Goal: Task Accomplishment & Management: Complete application form

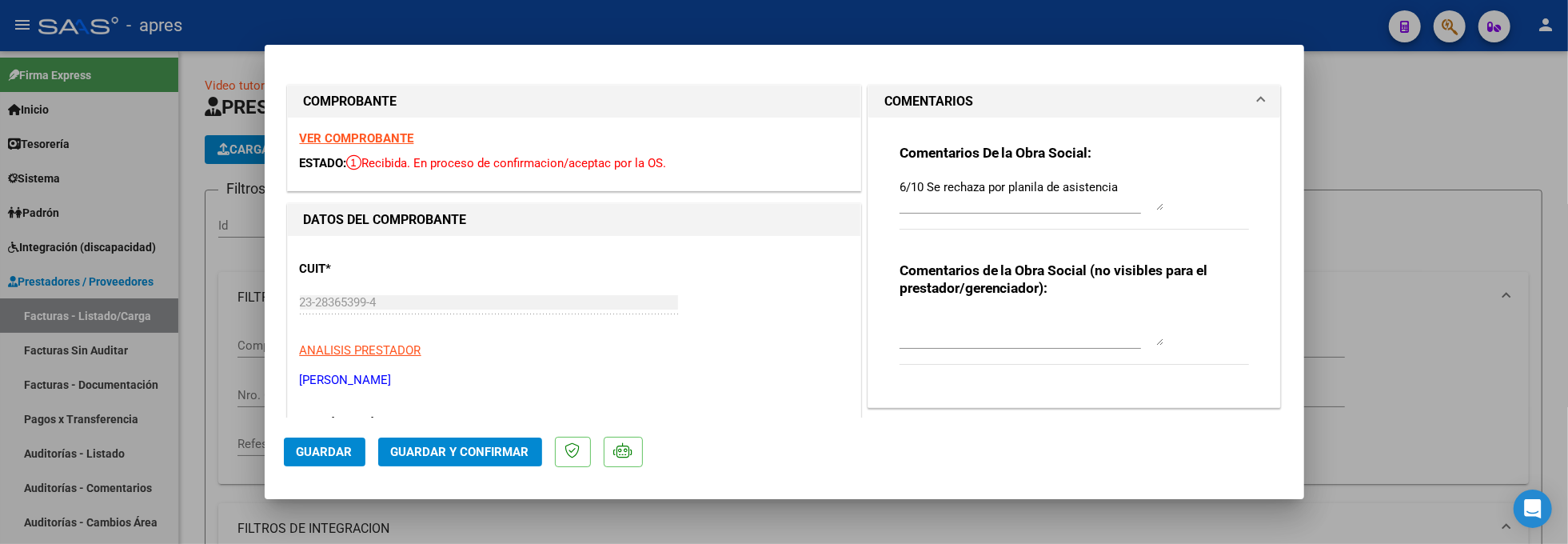
scroll to position [665, 0]
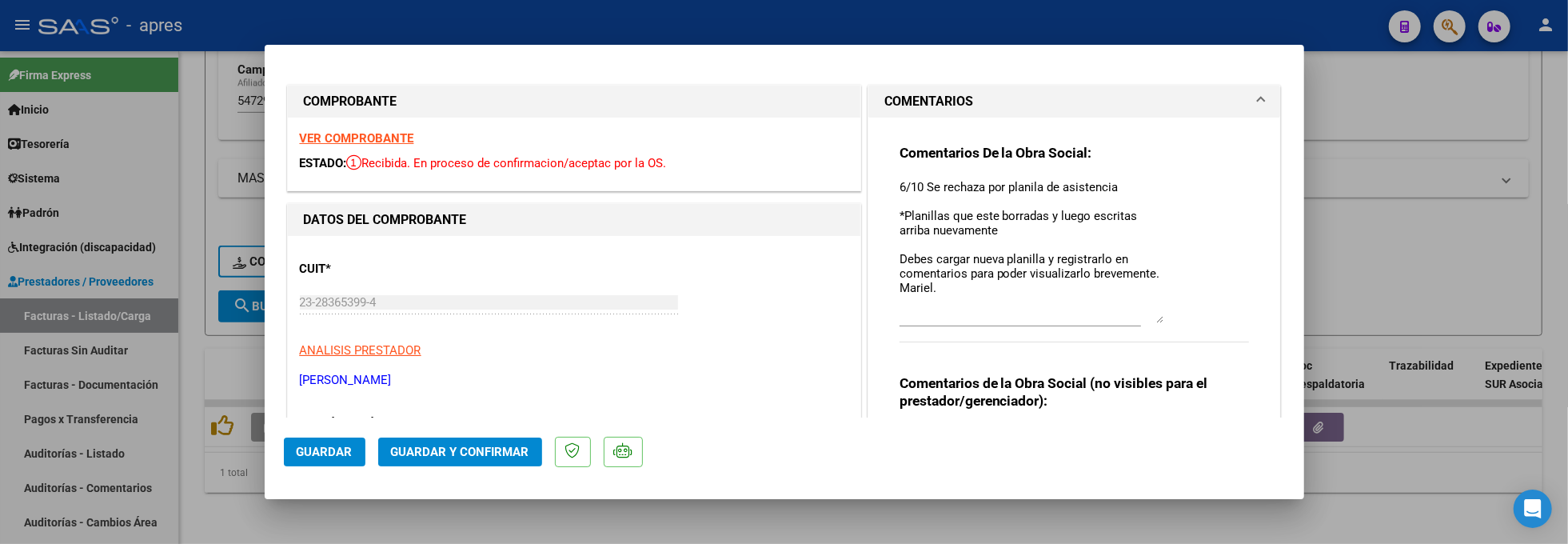
drag, startPoint x: 1140, startPoint y: 206, endPoint x: 1139, endPoint y: 318, distance: 112.0
click at [1139, 318] on textarea "6/10 Se rechaza por planila de asistencia *Planillas que este borradas y luego …" at bounding box center [1031, 251] width 264 height 145
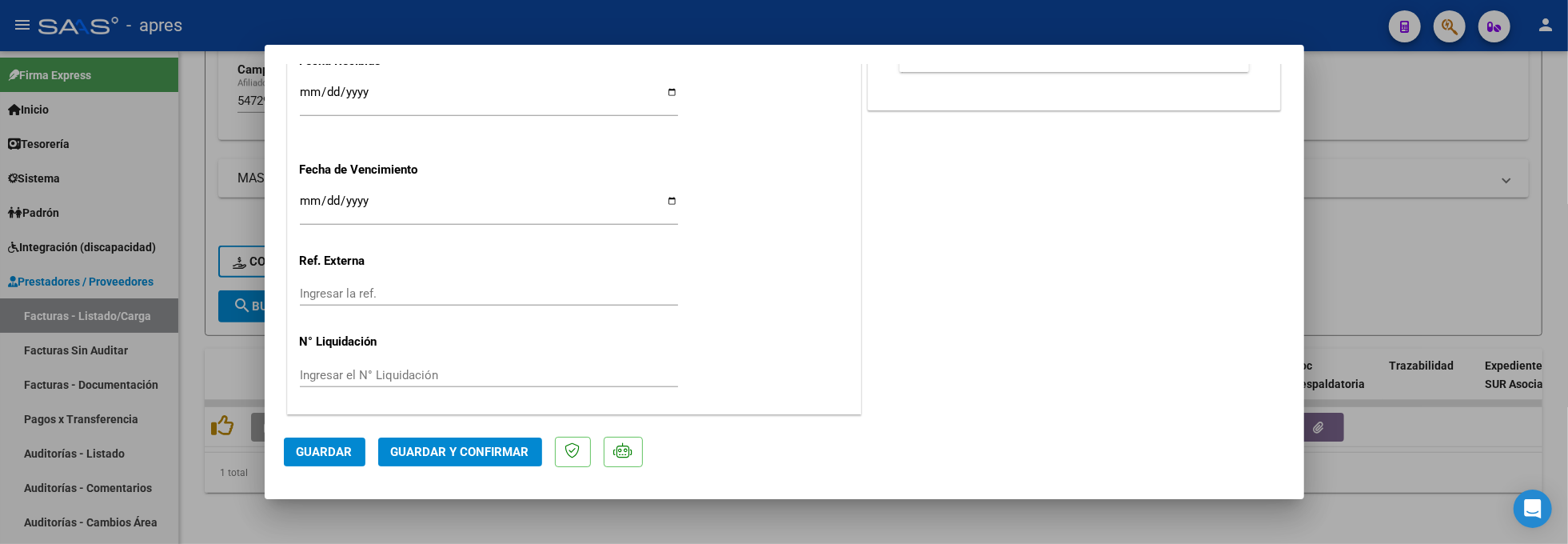
scroll to position [1194, 0]
type textarea "6/10 Se rechaza por planila de asistencia *Planillas que este borradas y luego …"
click at [489, 445] on span "Guardar y Confirmar" at bounding box center [460, 452] width 138 height 14
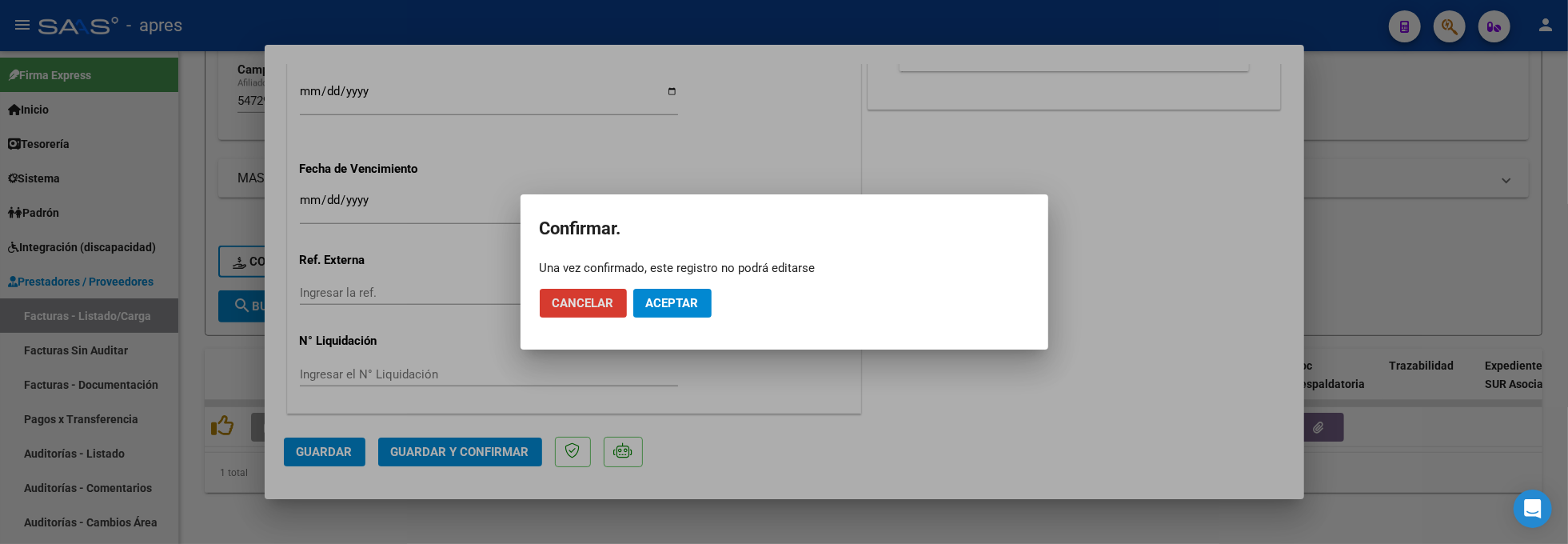
click at [657, 308] on span "Aceptar" at bounding box center [673, 303] width 53 height 14
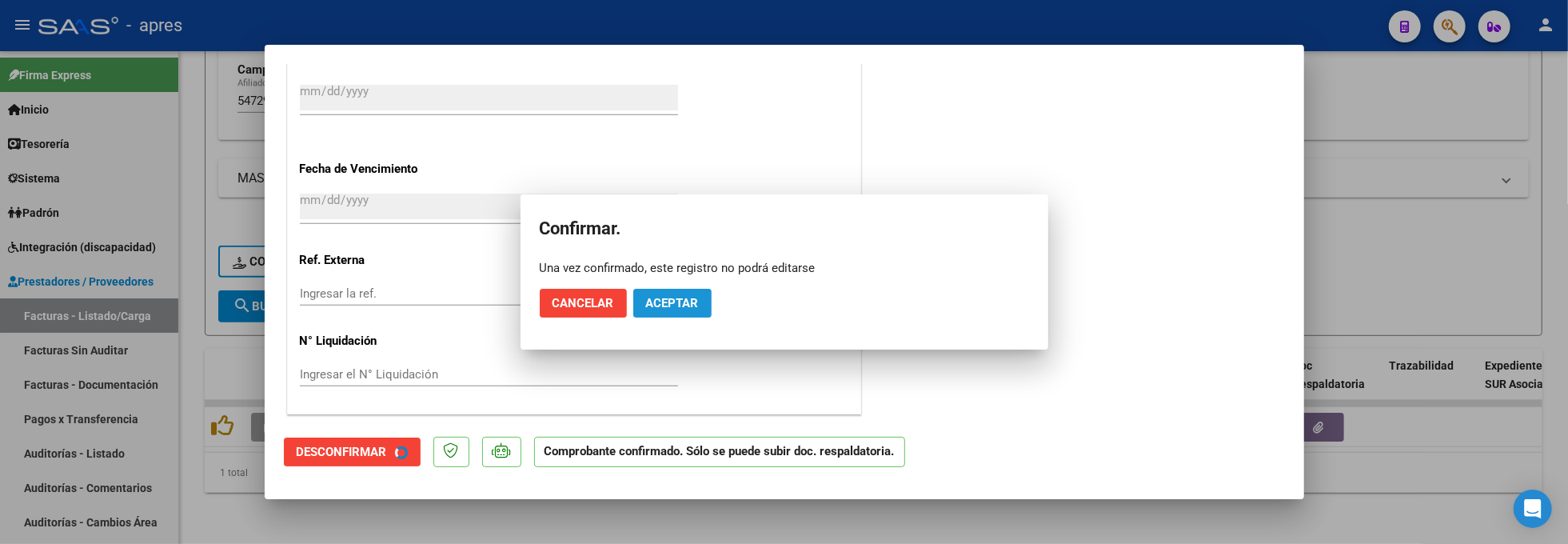
scroll to position [1094, 0]
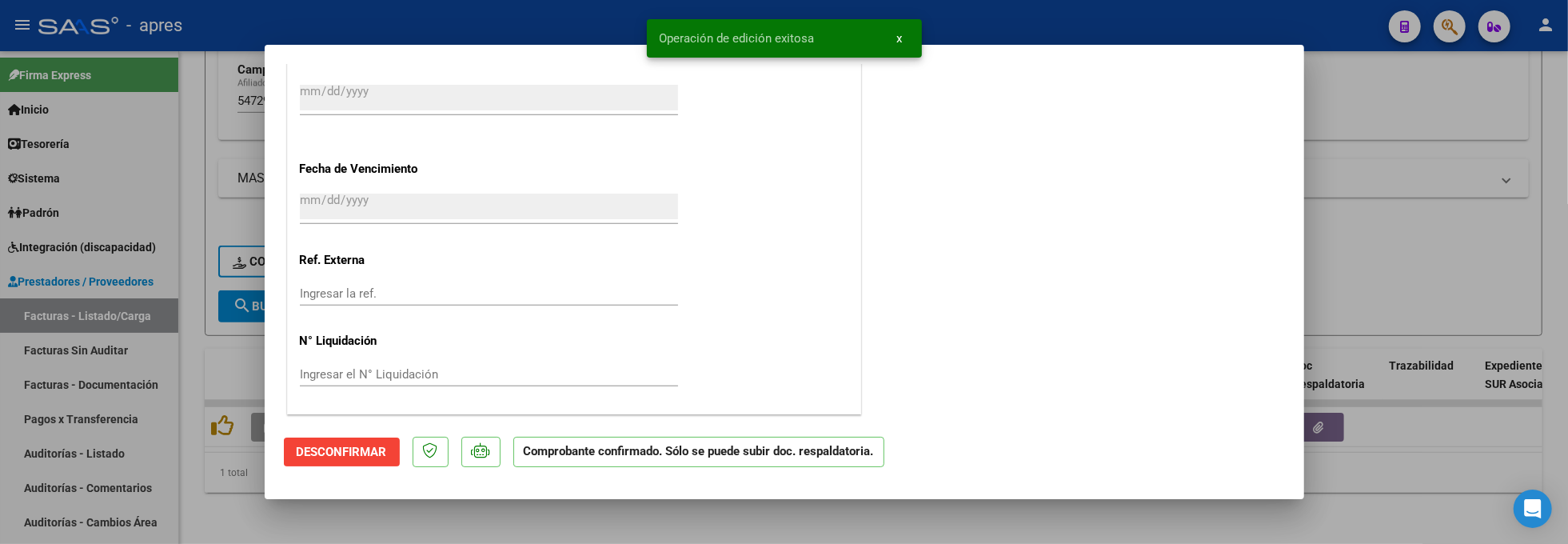
click at [247, 513] on div at bounding box center [784, 272] width 1568 height 544
type input "$ 0,00"
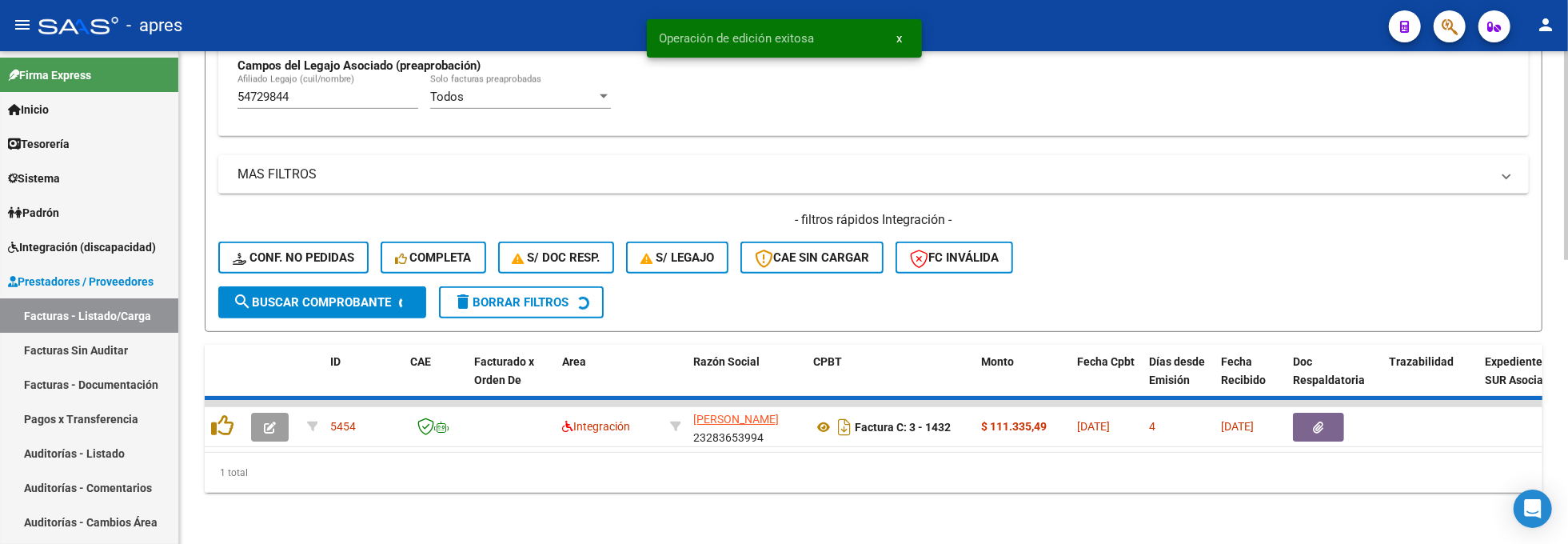
scroll to position [636, 0]
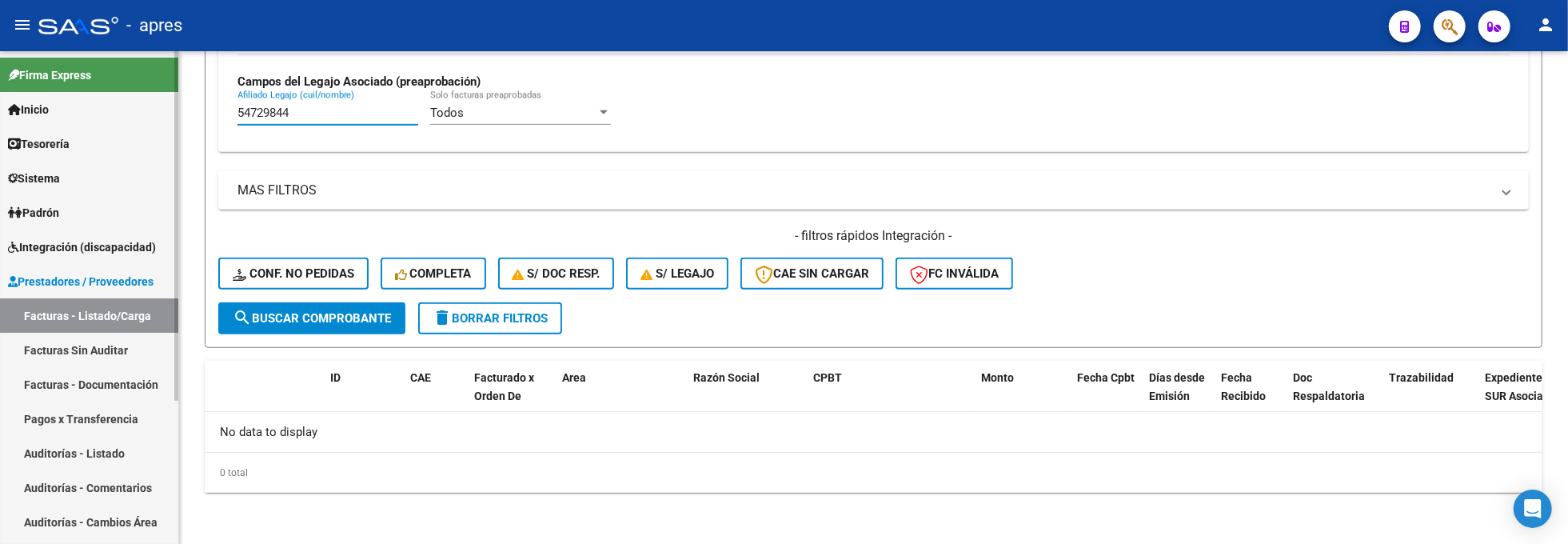
drag, startPoint x: 153, startPoint y: 108, endPoint x: 144, endPoint y: 108, distance: 9.0
click at [144, 108] on mat-sidenav-container "Firma Express Inicio Calendario SSS Instructivos Contacto OS Tesorería Extracto…" at bounding box center [784, 297] width 1568 height 493
paste input "6636206"
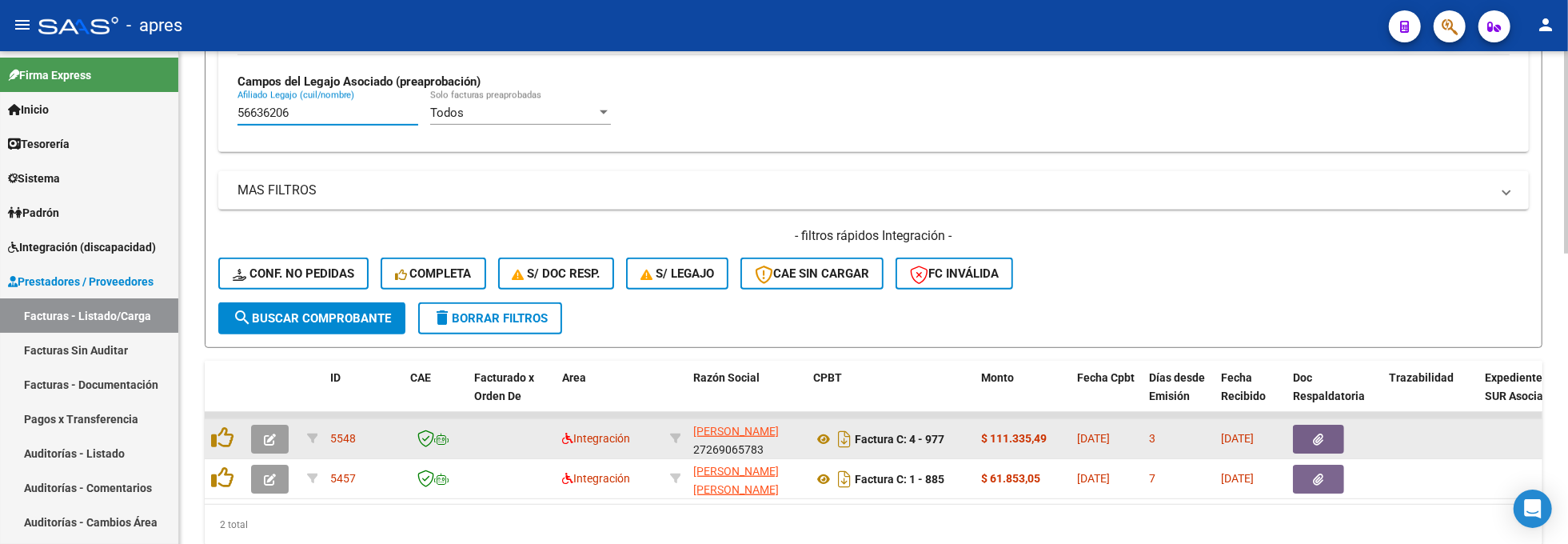
type input "56636206"
click at [275, 442] on icon "button" at bounding box center [270, 440] width 12 height 12
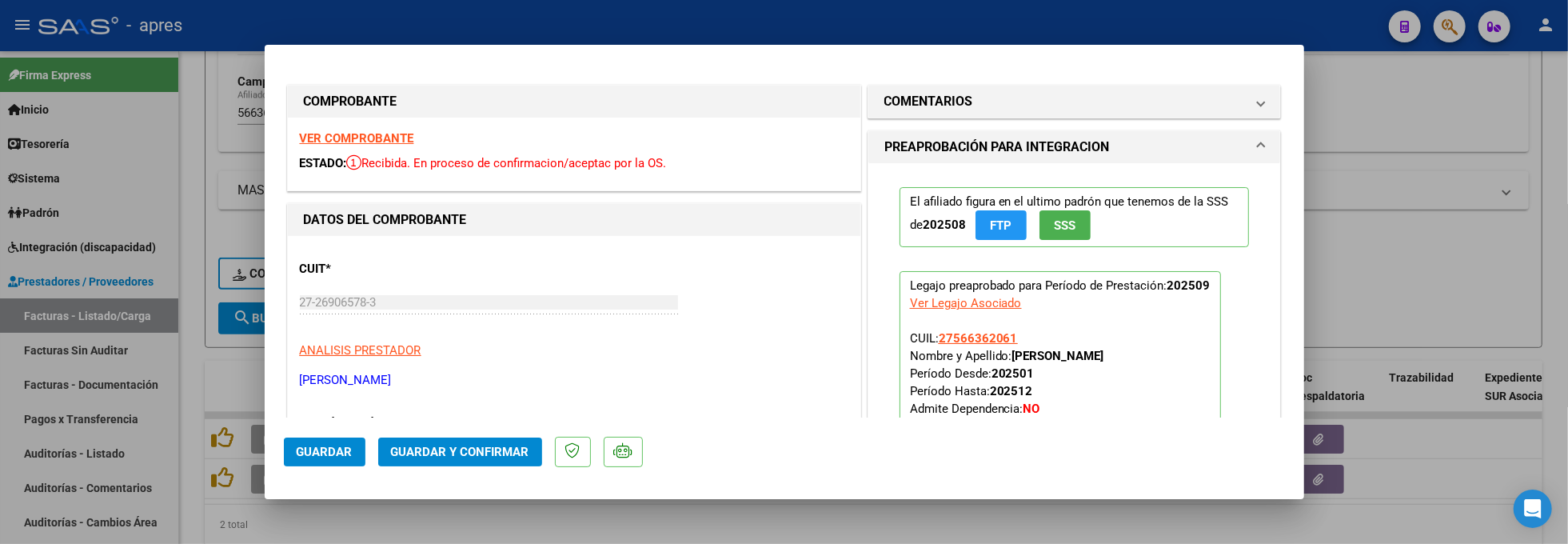
click at [202, 368] on div at bounding box center [784, 272] width 1568 height 544
type input "$ 0,00"
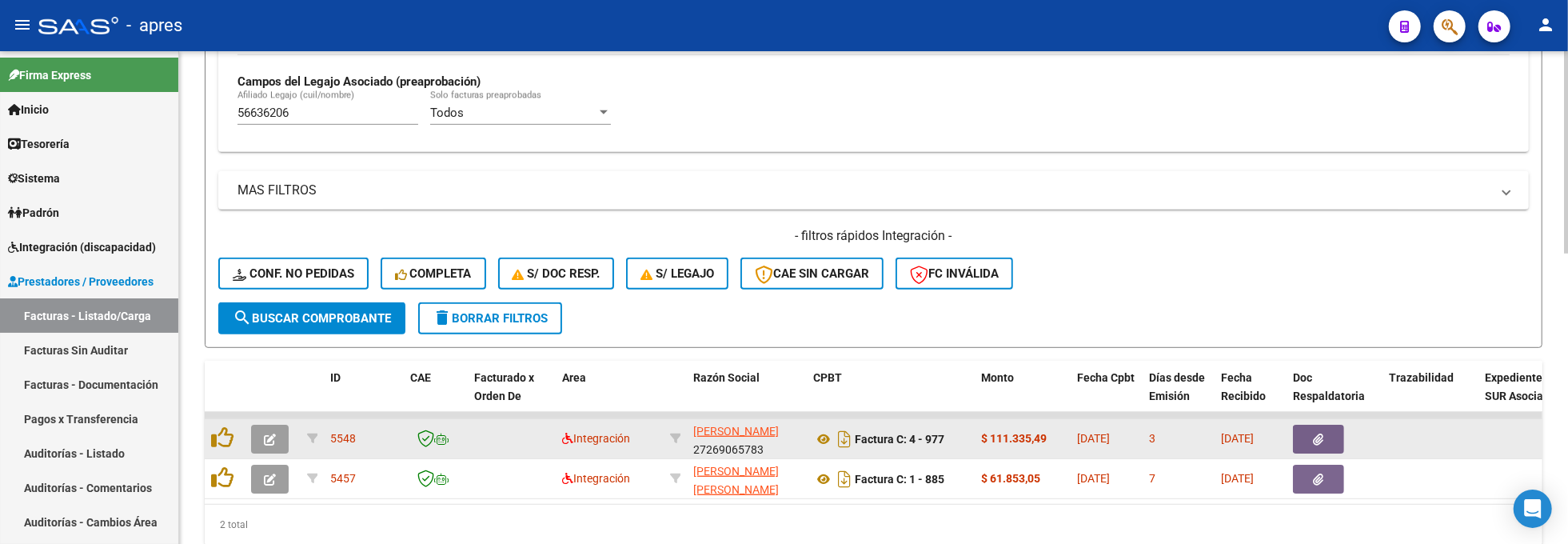
click at [260, 434] on button "button" at bounding box center [270, 440] width 38 height 29
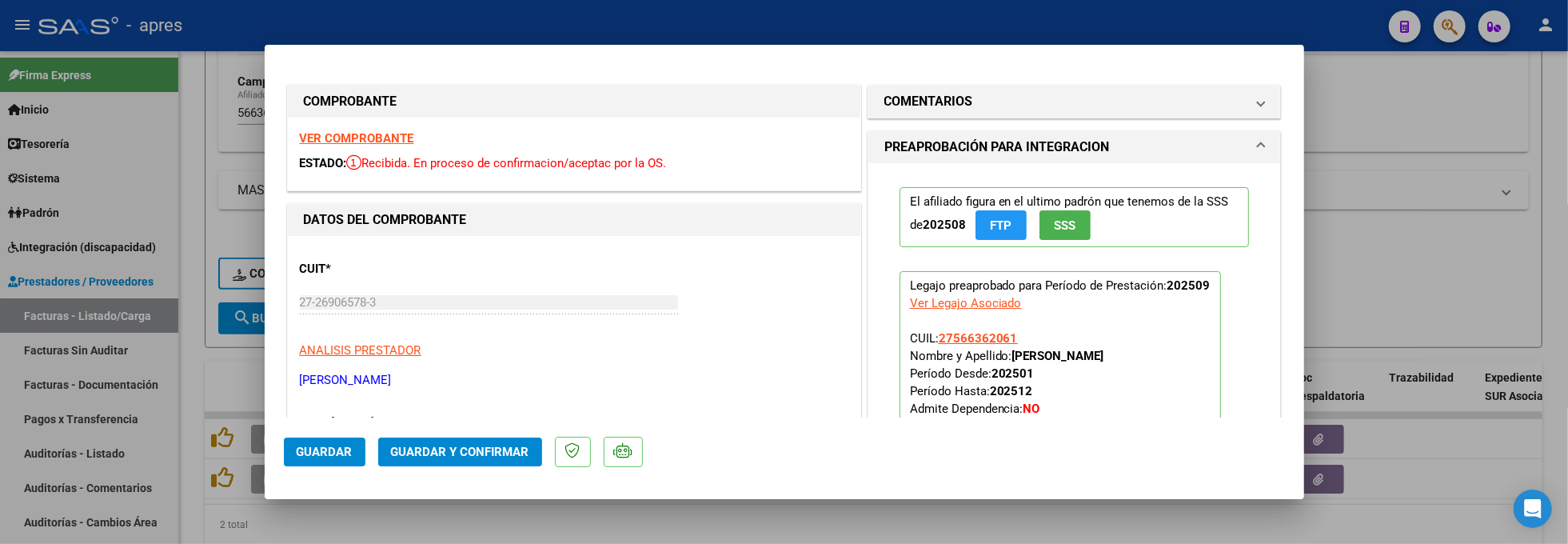
click at [398, 139] on strong "VER COMPROBANTE" at bounding box center [356, 138] width 114 height 14
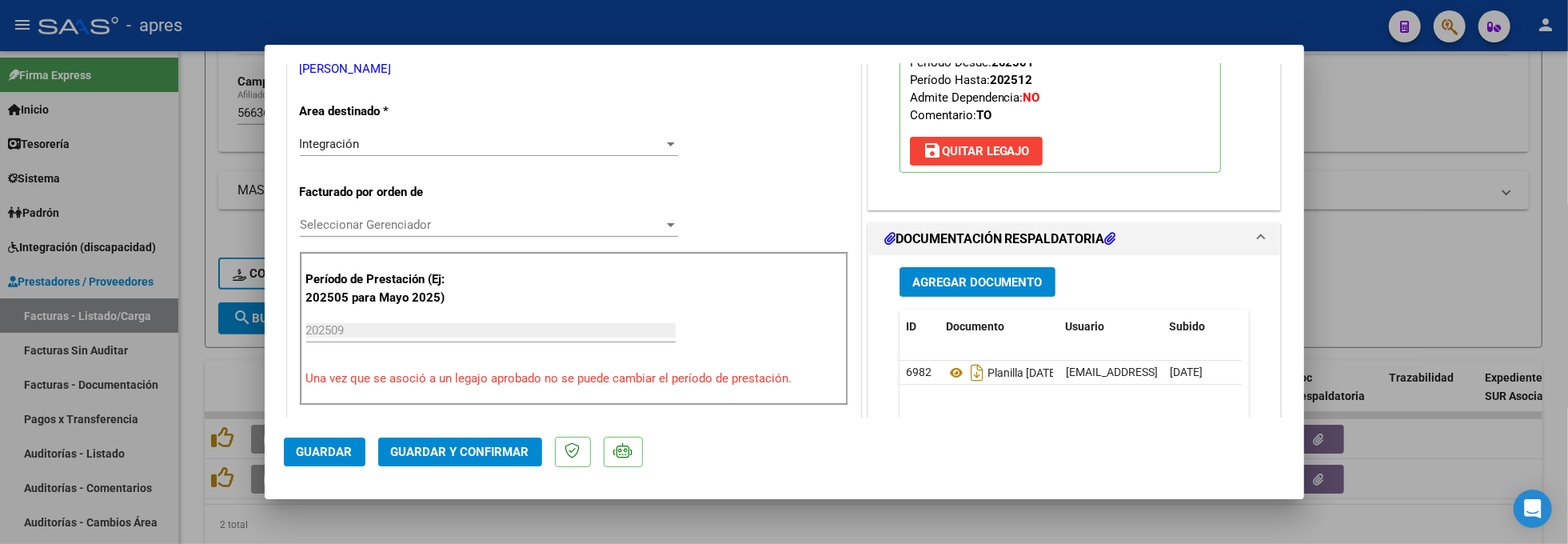
scroll to position [320, 0]
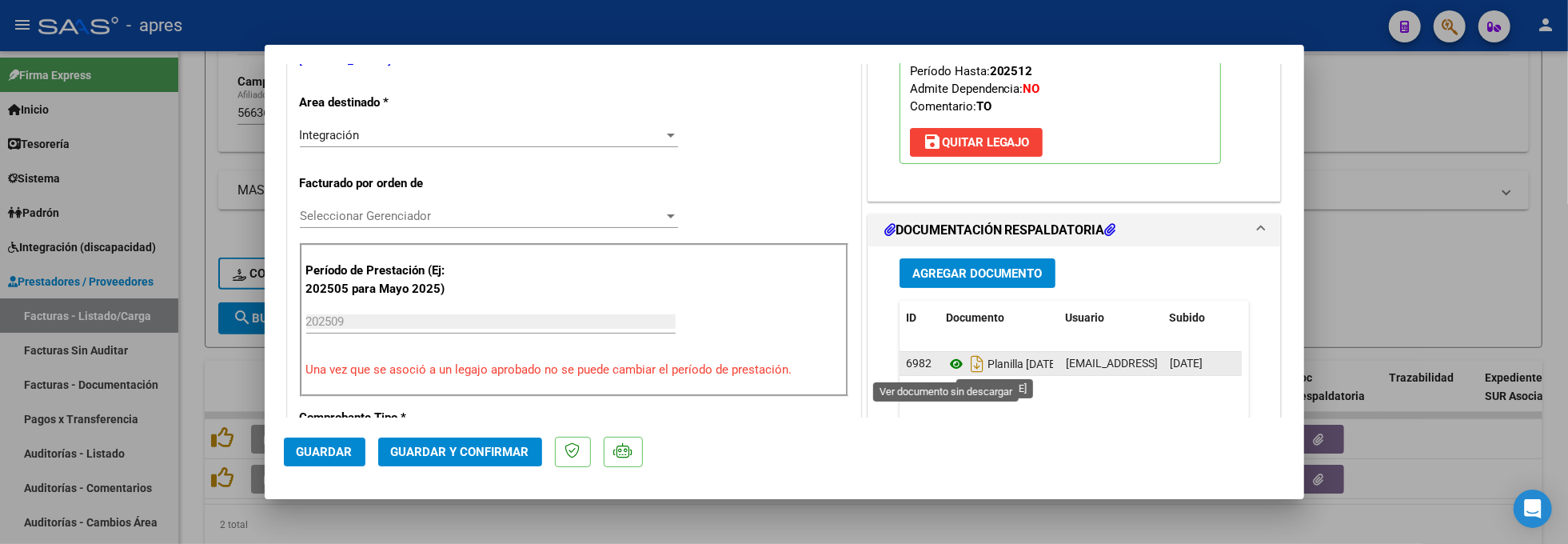
click at [946, 362] on icon at bounding box center [956, 364] width 21 height 19
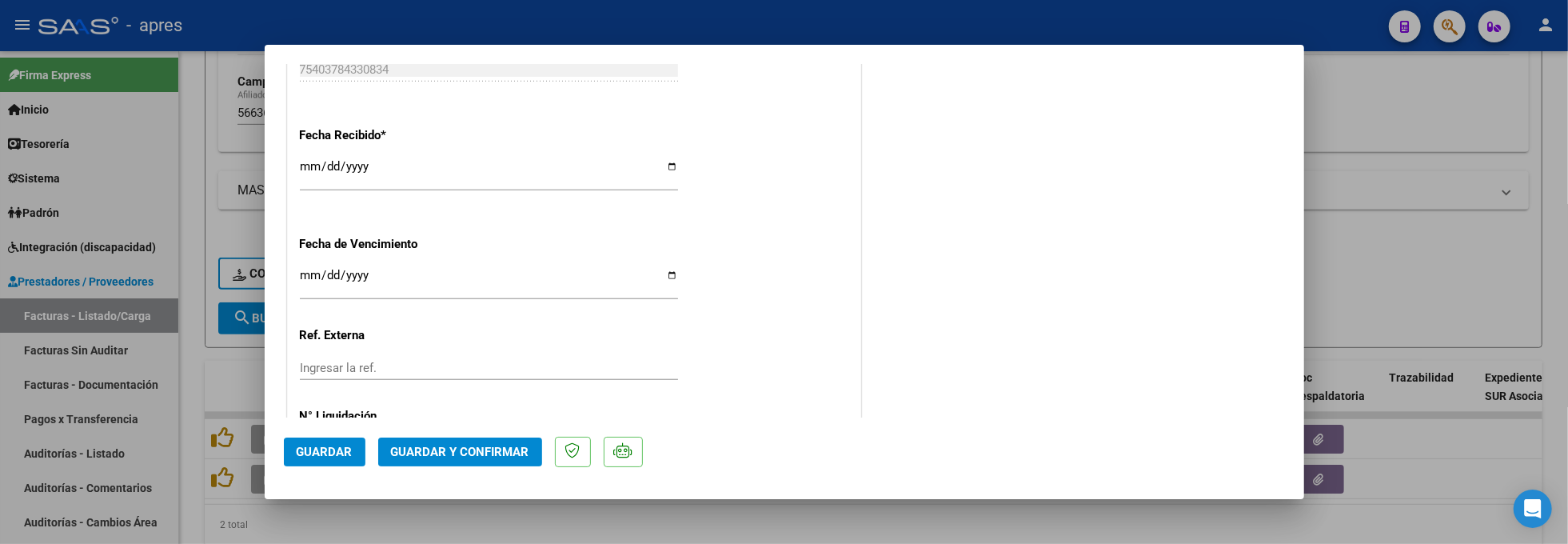
scroll to position [1194, 0]
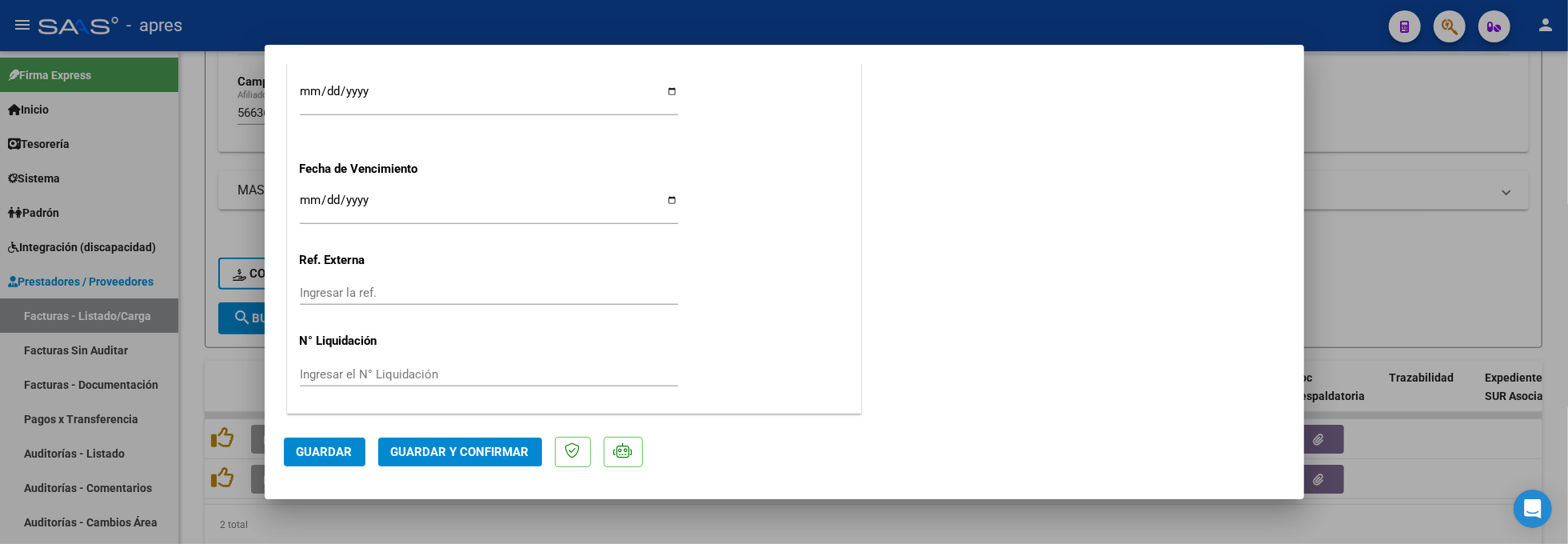
drag, startPoint x: 442, startPoint y: 452, endPoint x: 458, endPoint y: 444, distance: 17.9
click at [458, 445] on span "Guardar y Confirmar" at bounding box center [460, 452] width 138 height 14
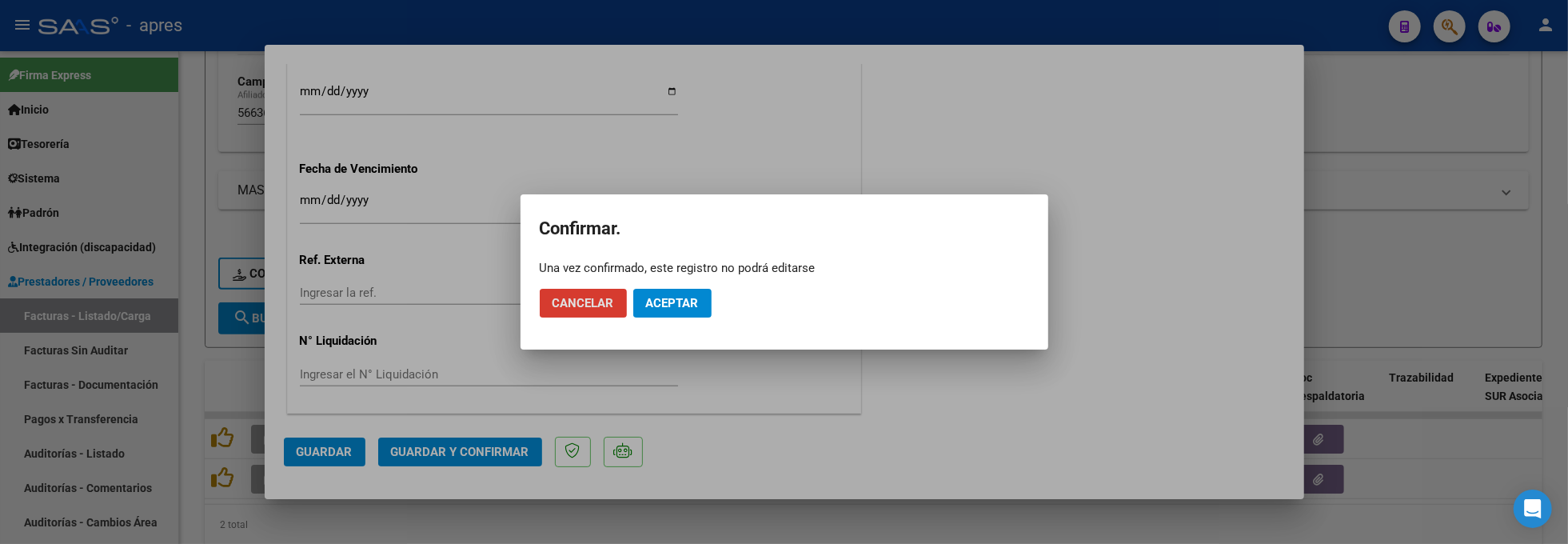
click at [674, 302] on span "Aceptar" at bounding box center [673, 303] width 53 height 14
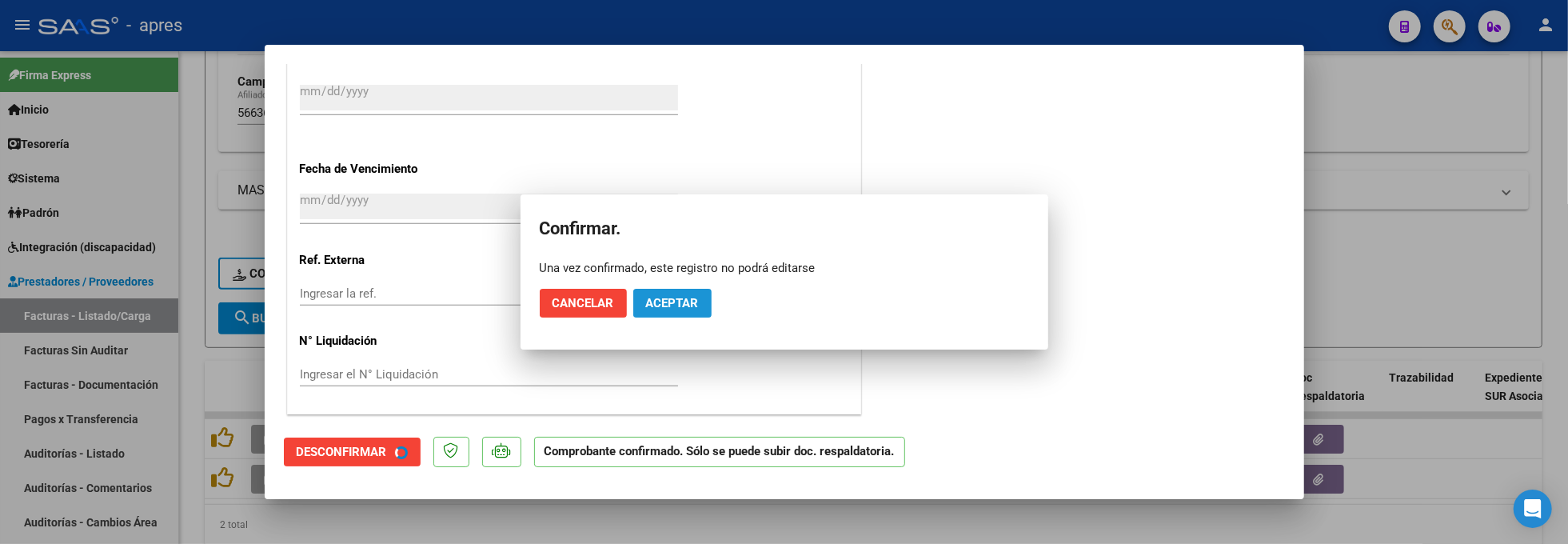
scroll to position [1094, 0]
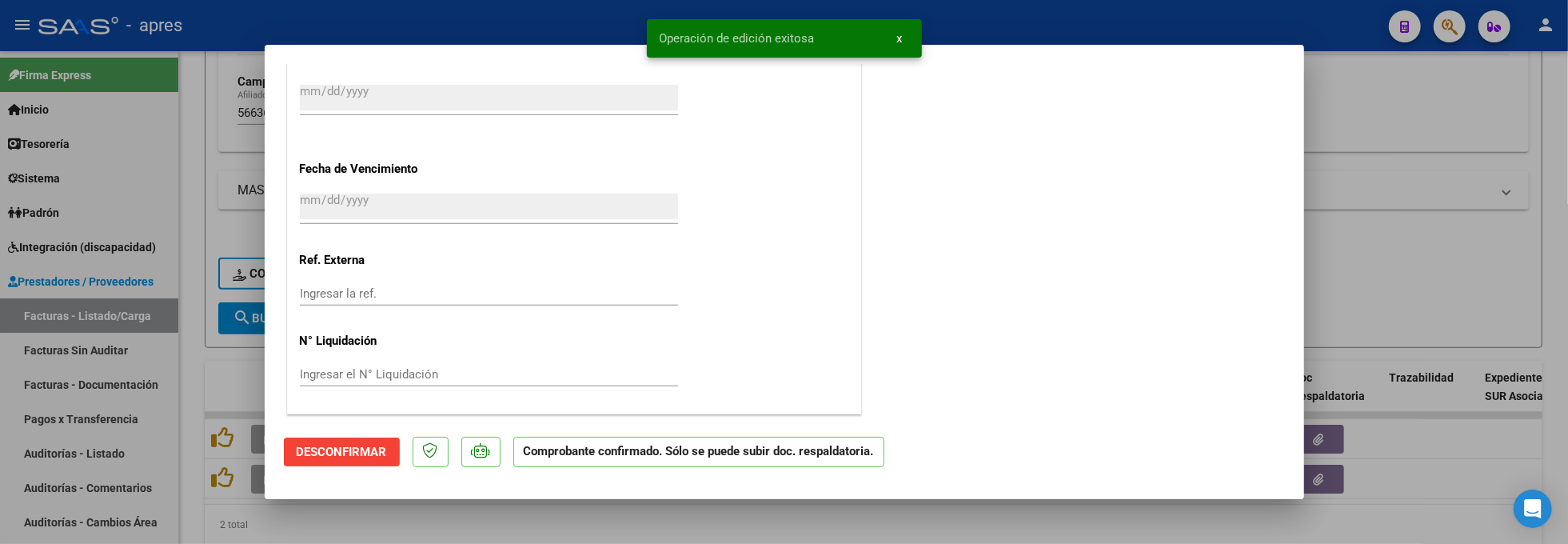
click at [381, 515] on div at bounding box center [784, 272] width 1568 height 544
type input "$ 0,00"
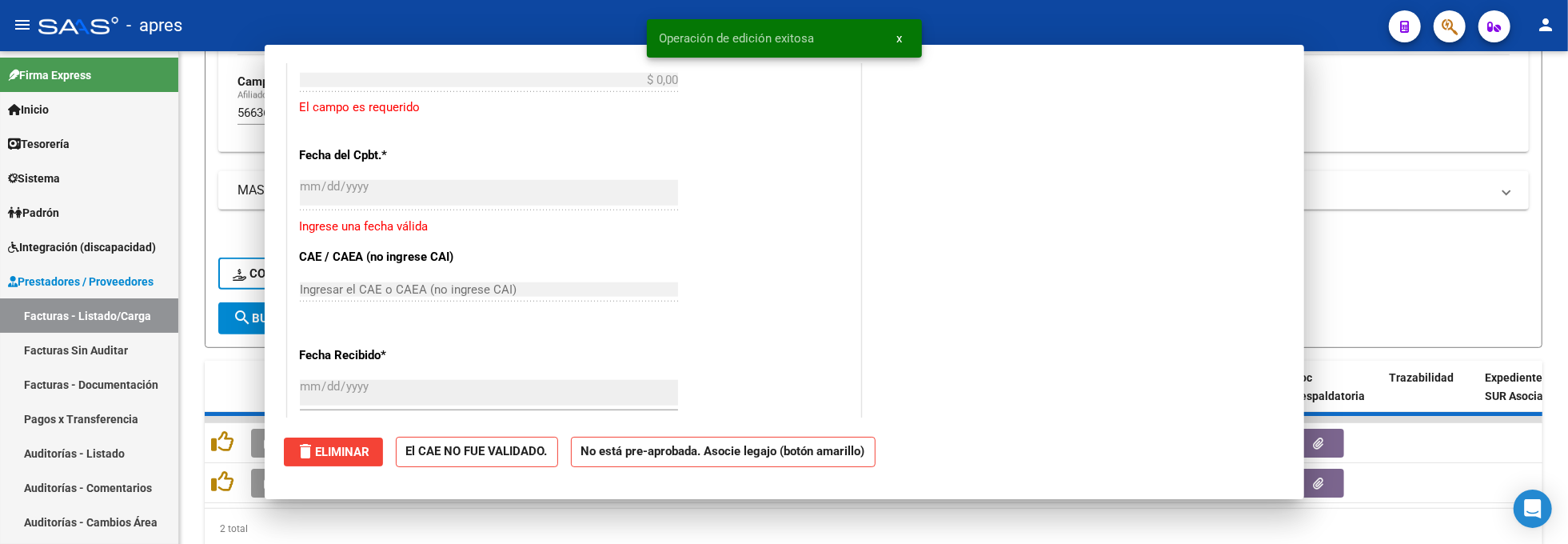
scroll to position [1391, 0]
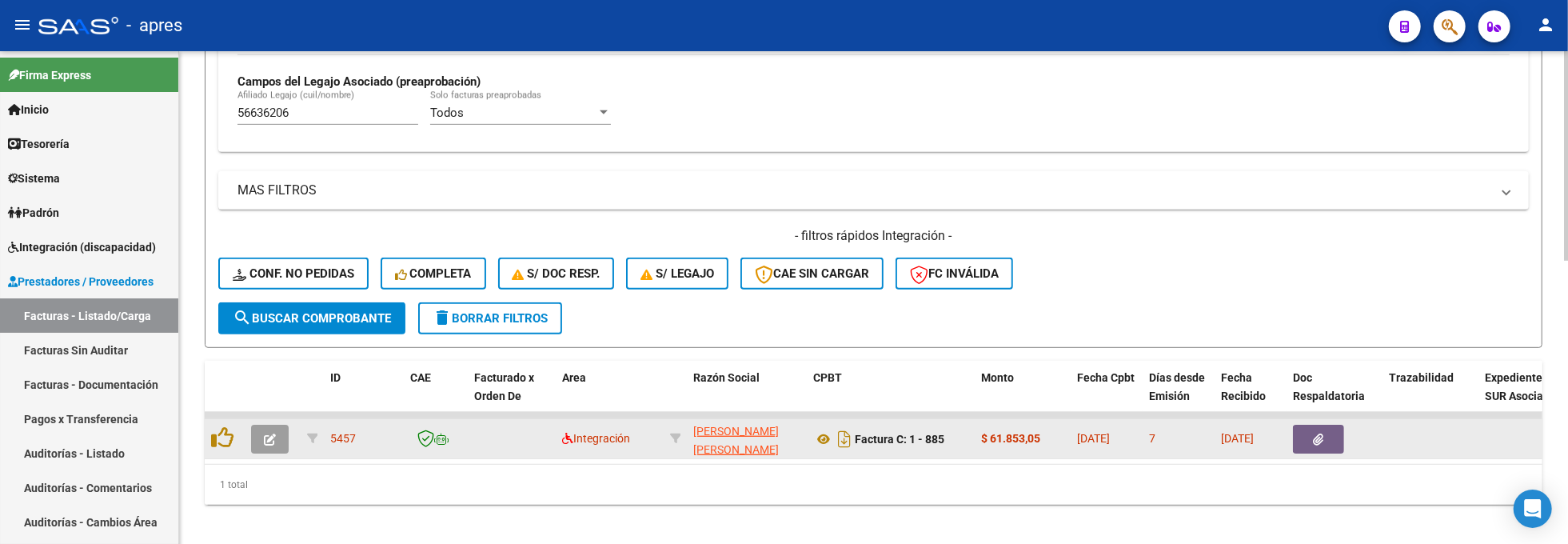
click at [270, 436] on icon "button" at bounding box center [270, 440] width 12 height 12
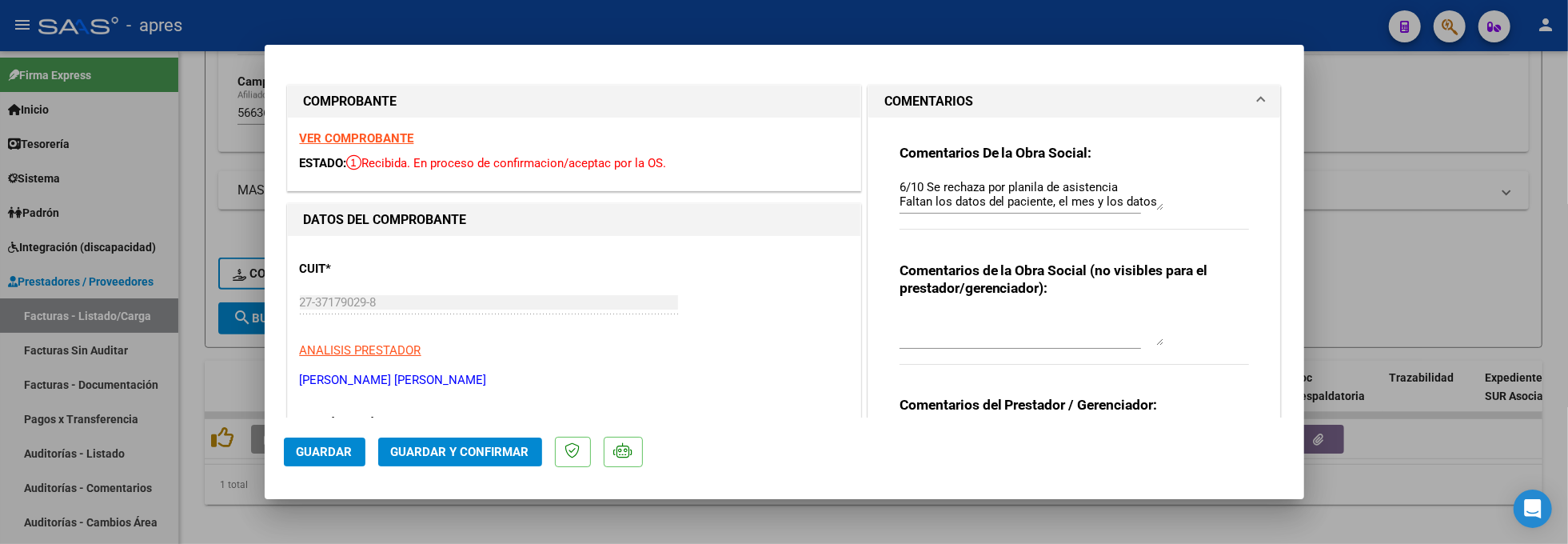
click at [408, 138] on strong "VER COMPROBANTE" at bounding box center [356, 138] width 114 height 14
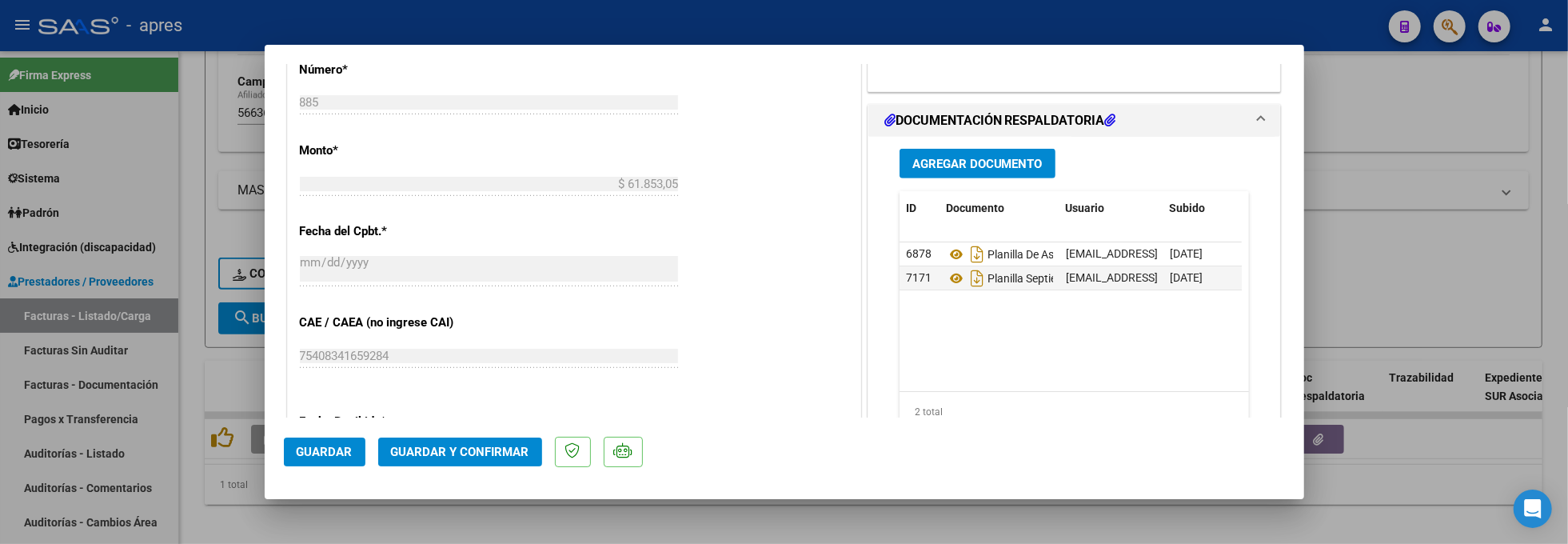
scroll to position [853, 0]
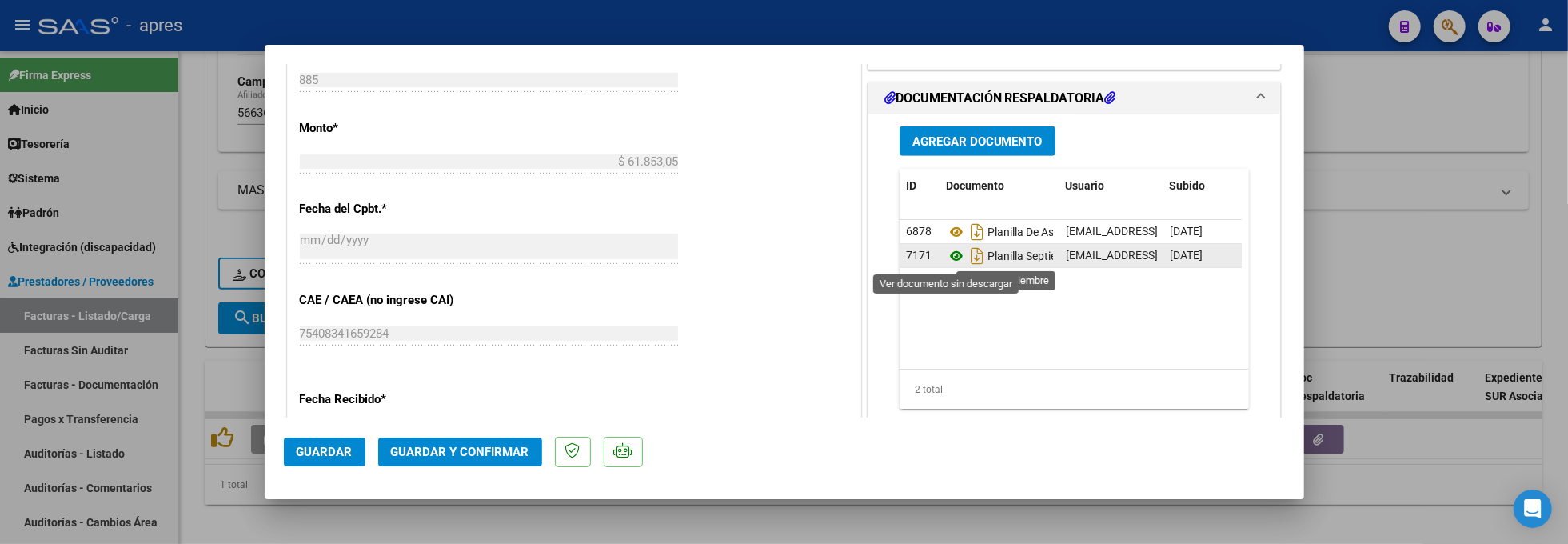
click at [946, 256] on icon at bounding box center [956, 256] width 21 height 19
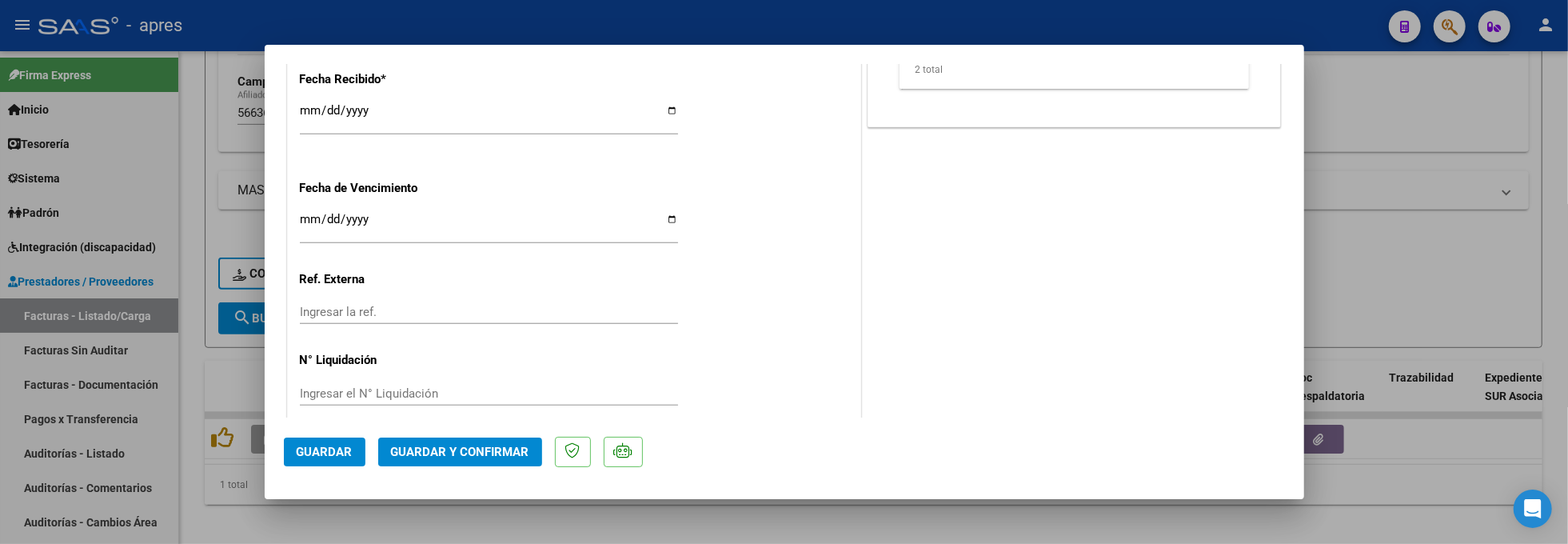
scroll to position [1194, 0]
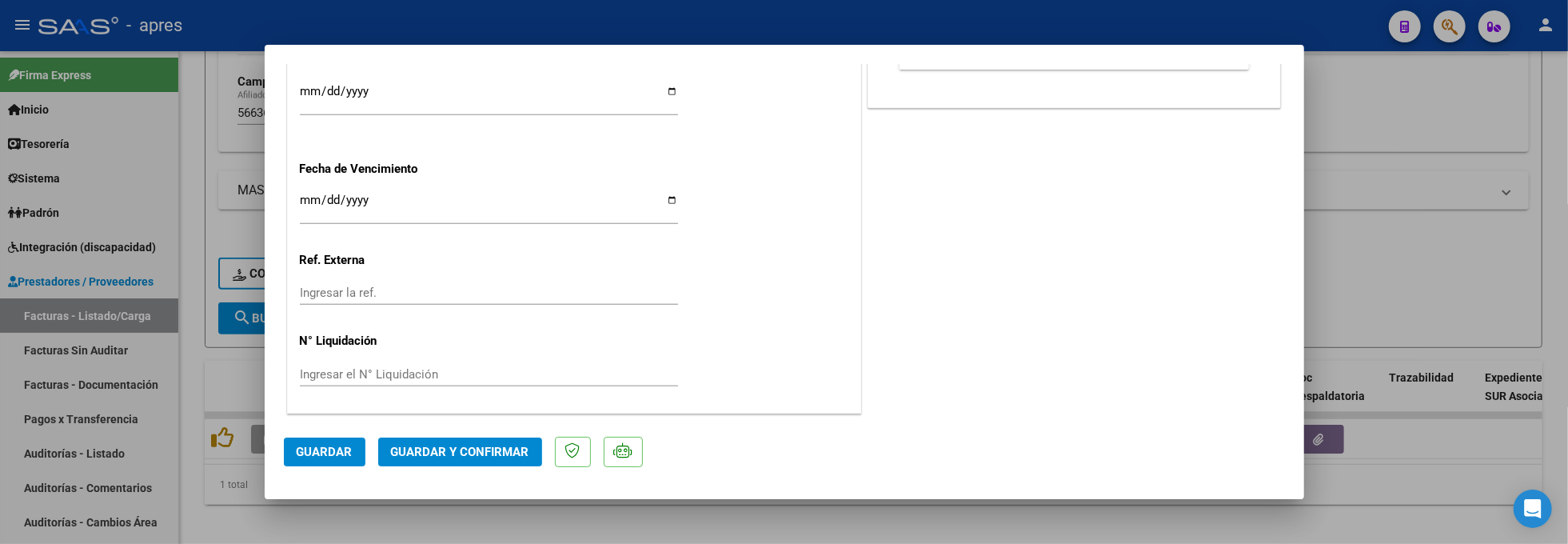
drag, startPoint x: 483, startPoint y: 456, endPoint x: 605, endPoint y: 340, distance: 168.3
click at [605, 340] on mat-dialog-container "COMPROBANTE VER COMPROBANTE ESTADO: Recibida. En proceso de confirmacion/acepta…" at bounding box center [784, 272] width 1040 height 456
click at [511, 458] on span "Guardar y Confirmar" at bounding box center [460, 452] width 138 height 14
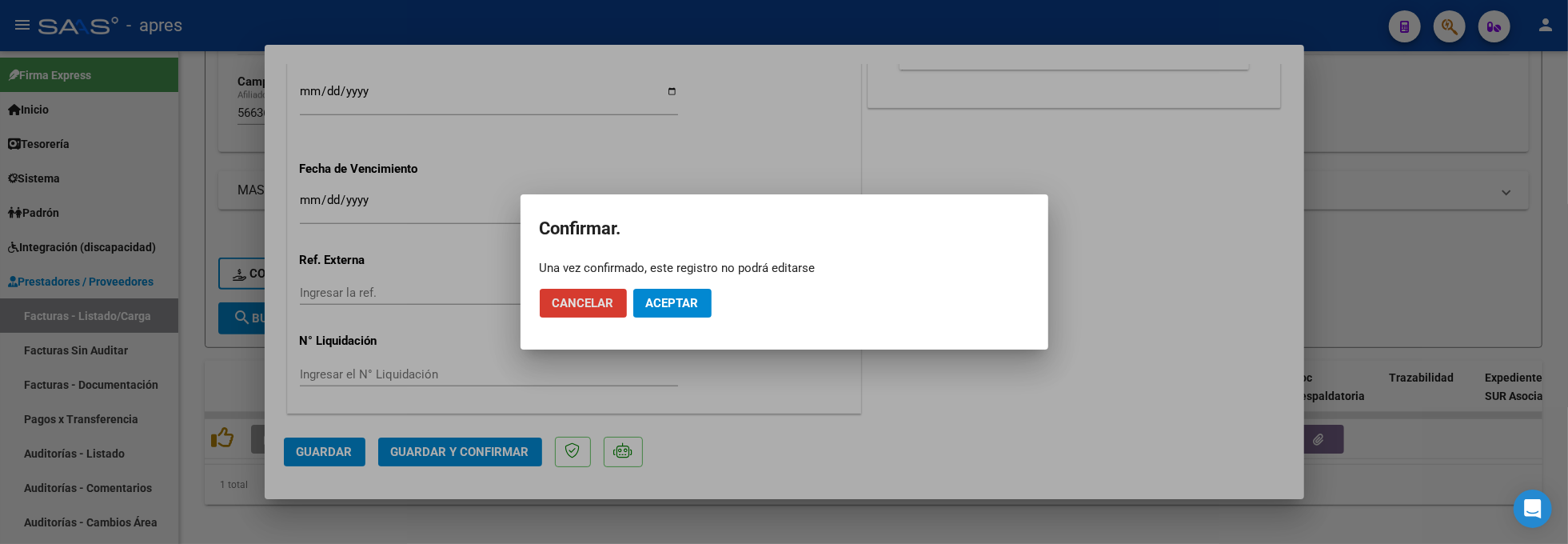
click at [645, 315] on button "Aceptar" at bounding box center [673, 304] width 79 height 29
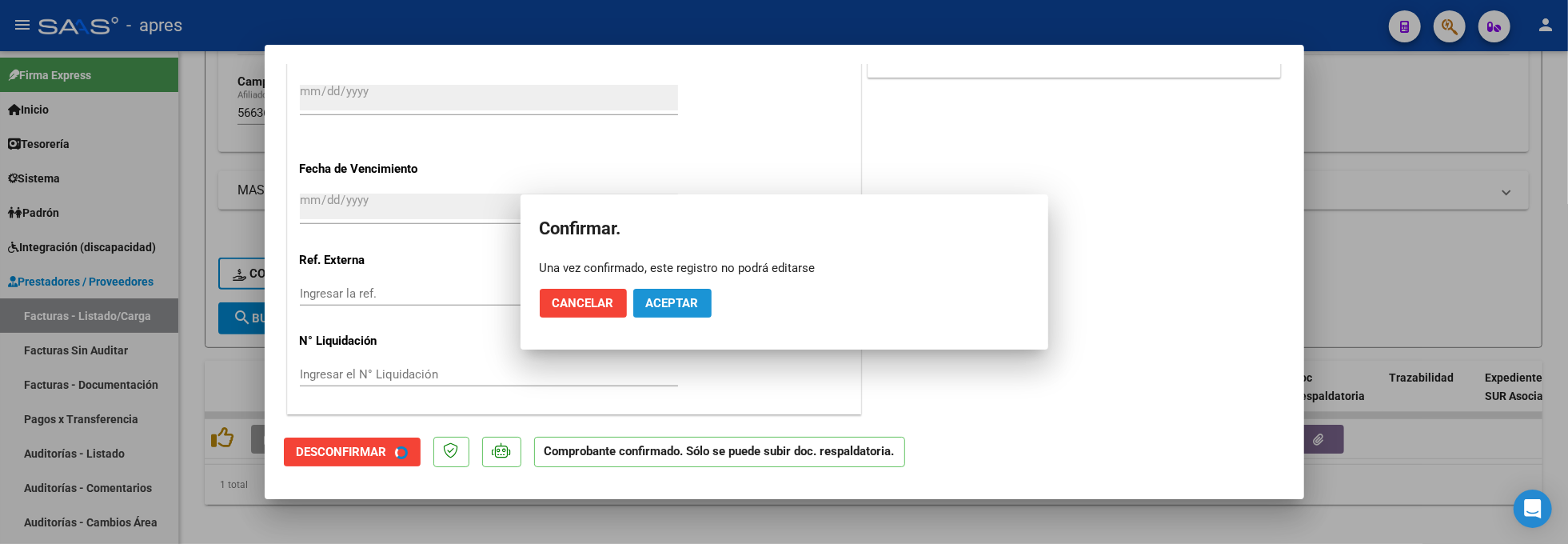
scroll to position [1094, 0]
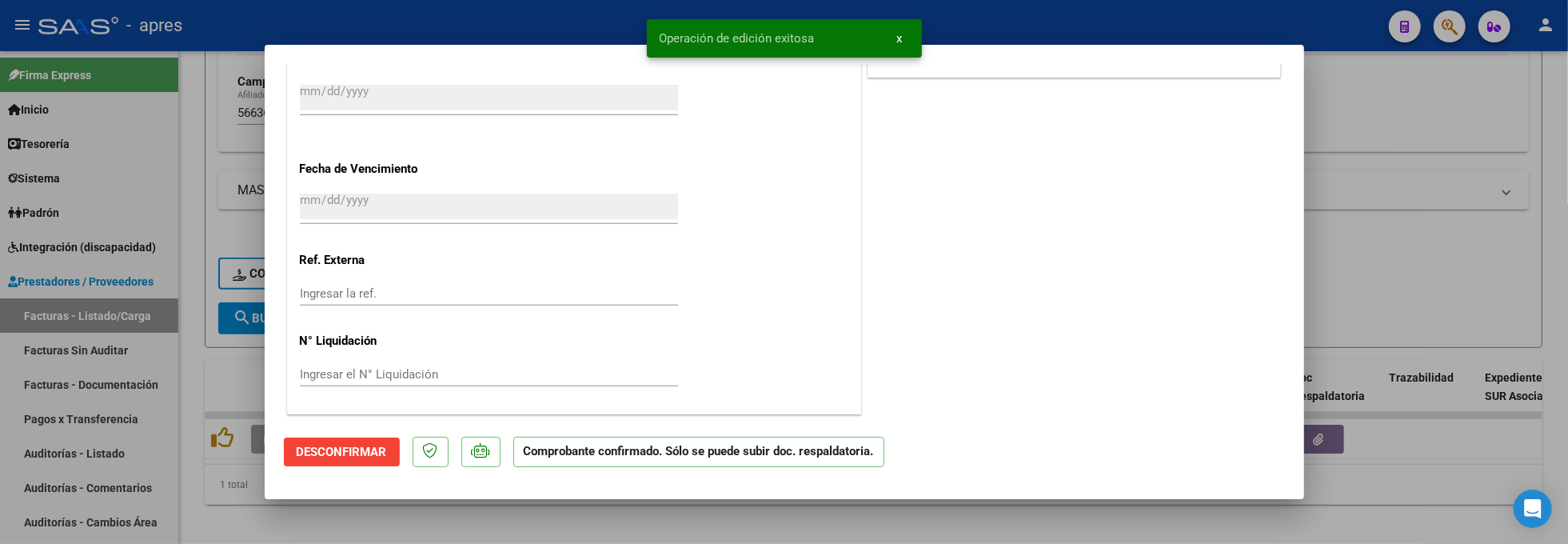
click at [477, 538] on div at bounding box center [784, 272] width 1568 height 544
type input "$ 0,00"
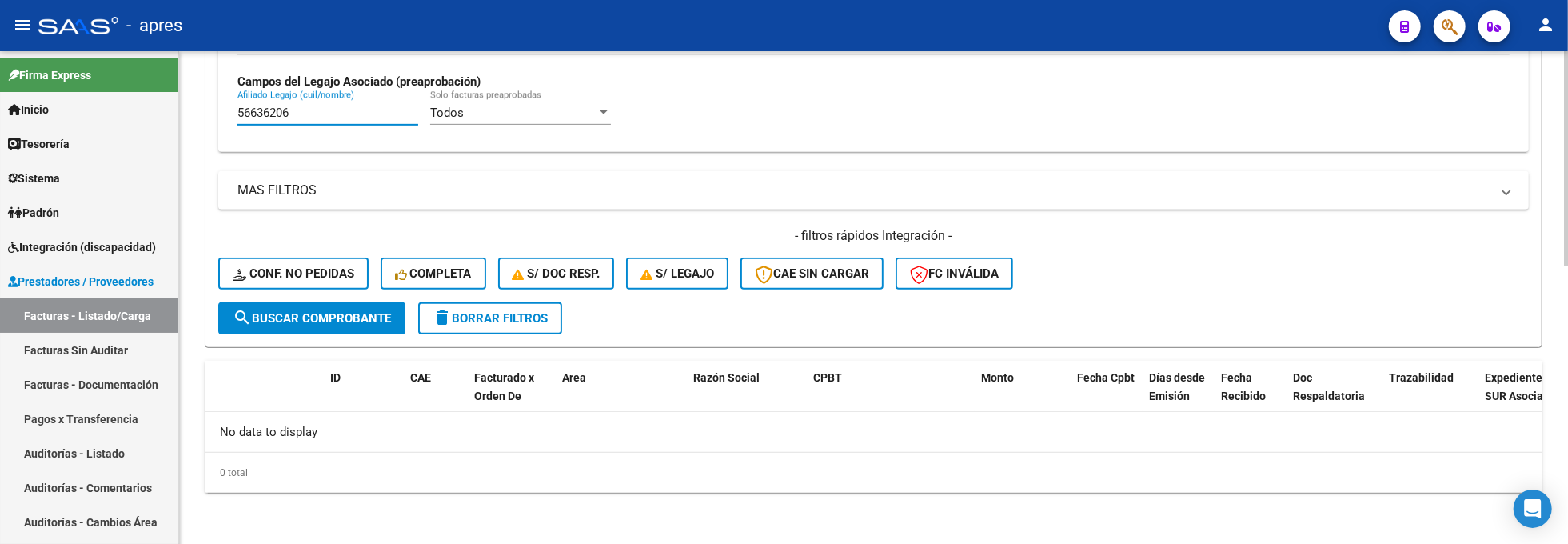
drag, startPoint x: 336, startPoint y: 115, endPoint x: 187, endPoint y: 134, distance: 150.2
paste input "4817674"
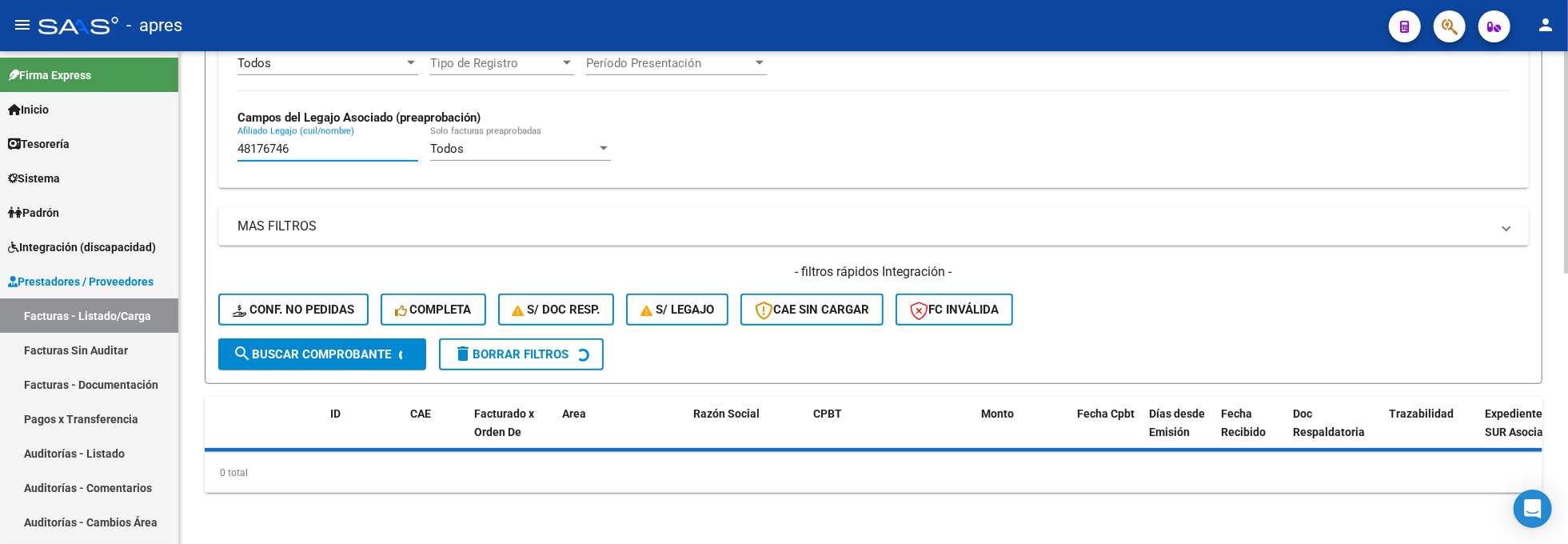
scroll to position [636, 0]
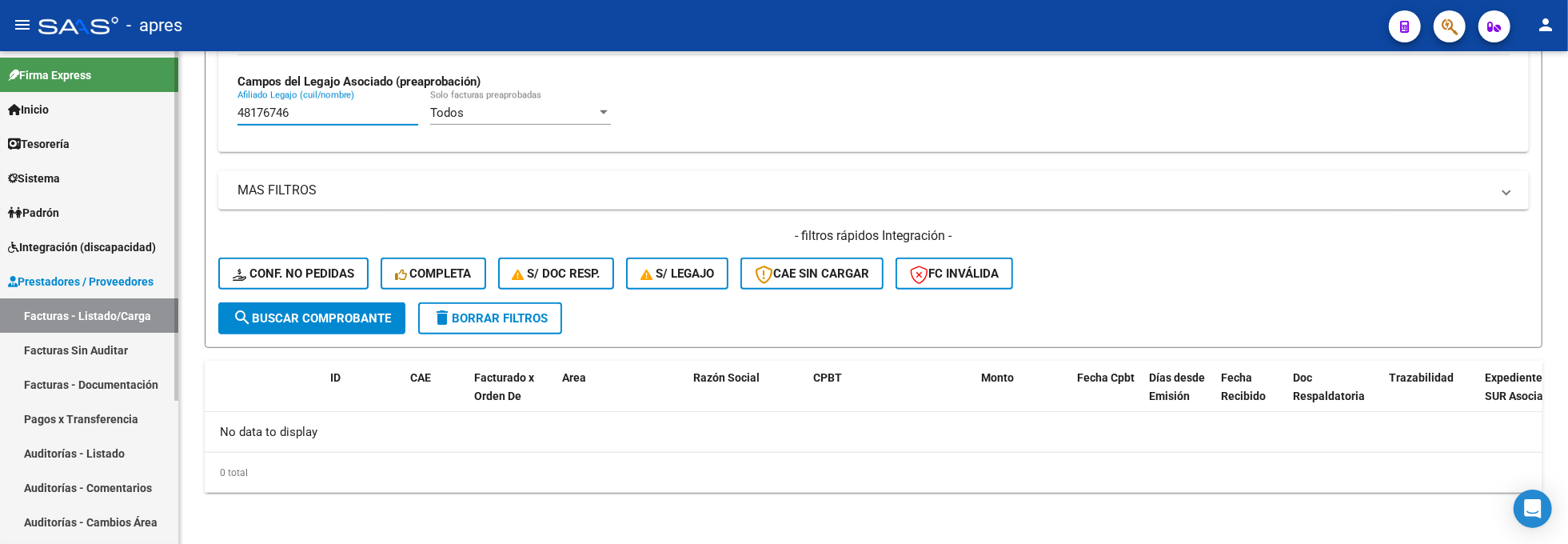
drag, startPoint x: 307, startPoint y: 120, endPoint x: 149, endPoint y: 134, distance: 158.6
click at [149, 134] on mat-sidenav-container "Firma Express Inicio Calendario SSS Instructivos Contacto OS Tesorería Extracto…" at bounding box center [784, 297] width 1568 height 493
drag, startPoint x: 304, startPoint y: 113, endPoint x: 173, endPoint y: 115, distance: 131.0
click at [173, 115] on mat-sidenav-container "Firma Express Inicio Calendario SSS Instructivos Contacto OS Tesorería Extracto…" at bounding box center [784, 297] width 1568 height 493
paste input "9623395"
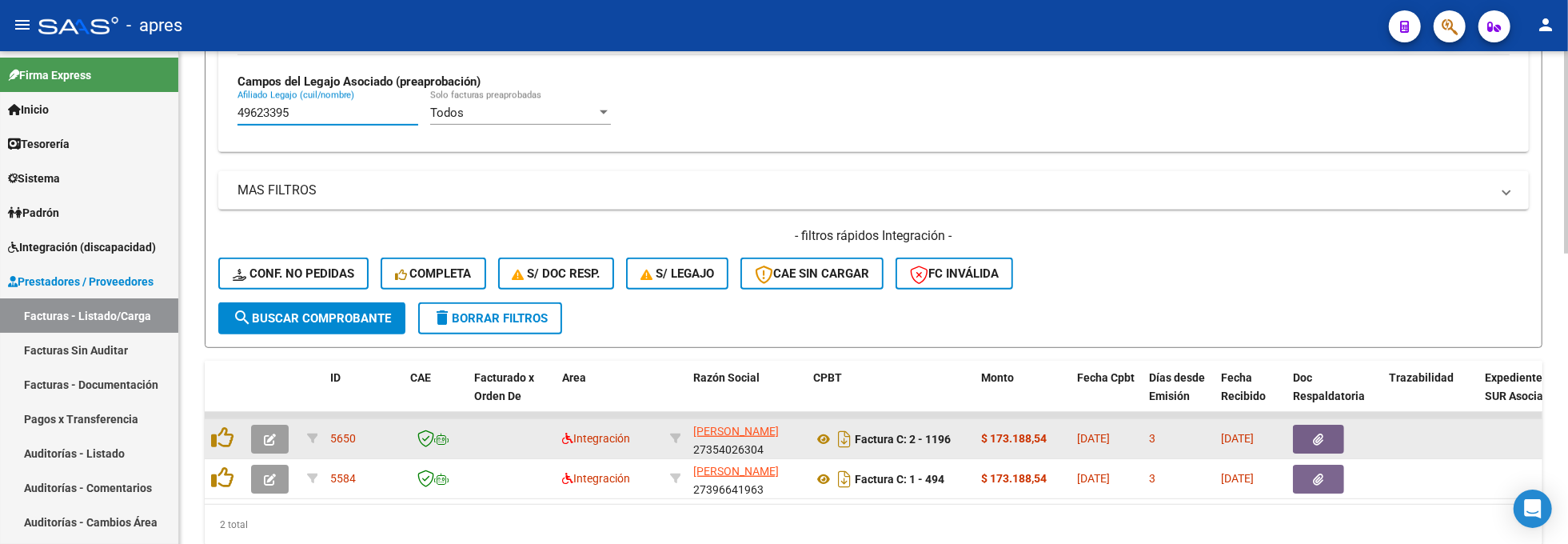
type input "49623395"
click at [283, 433] on button "button" at bounding box center [270, 440] width 38 height 29
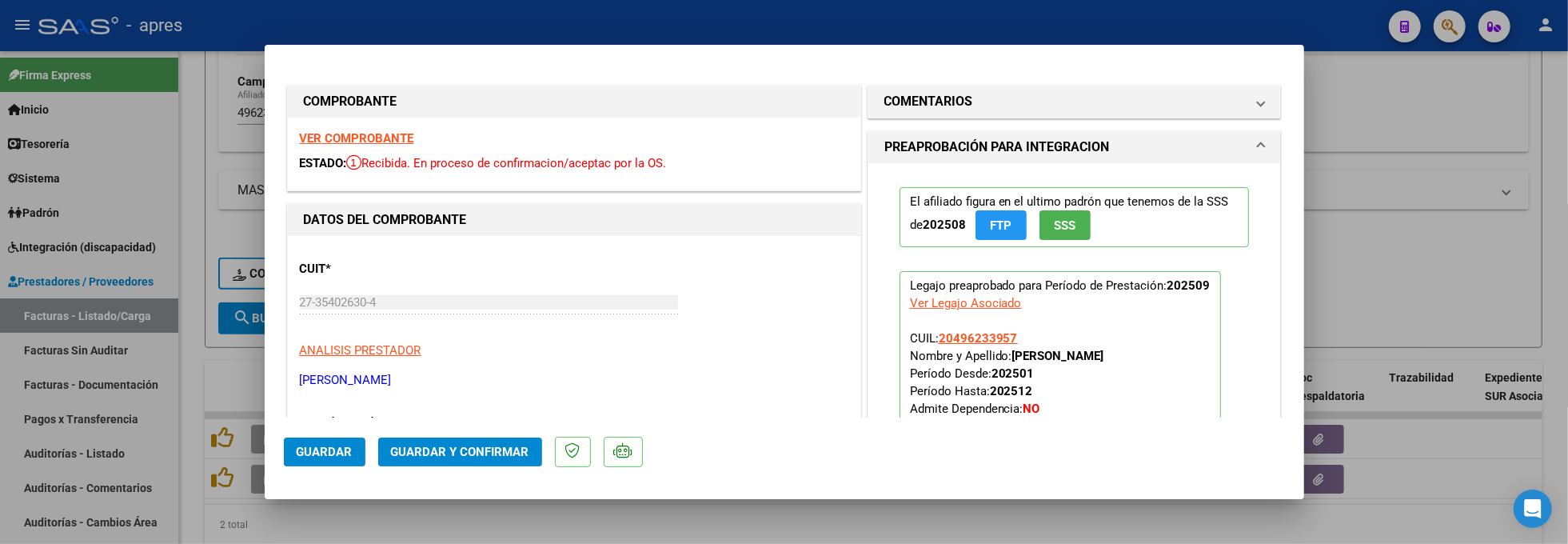
click at [405, 142] on strong "VER COMPROBANTE" at bounding box center [356, 138] width 114 height 14
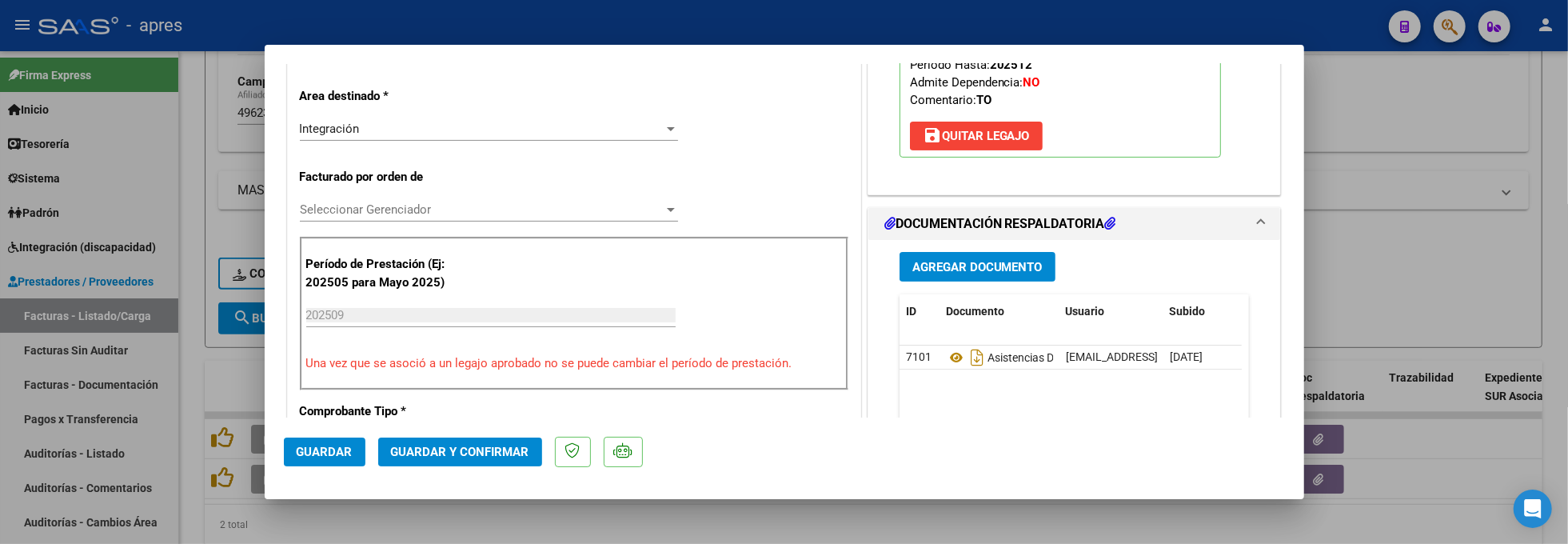
scroll to position [427, 0]
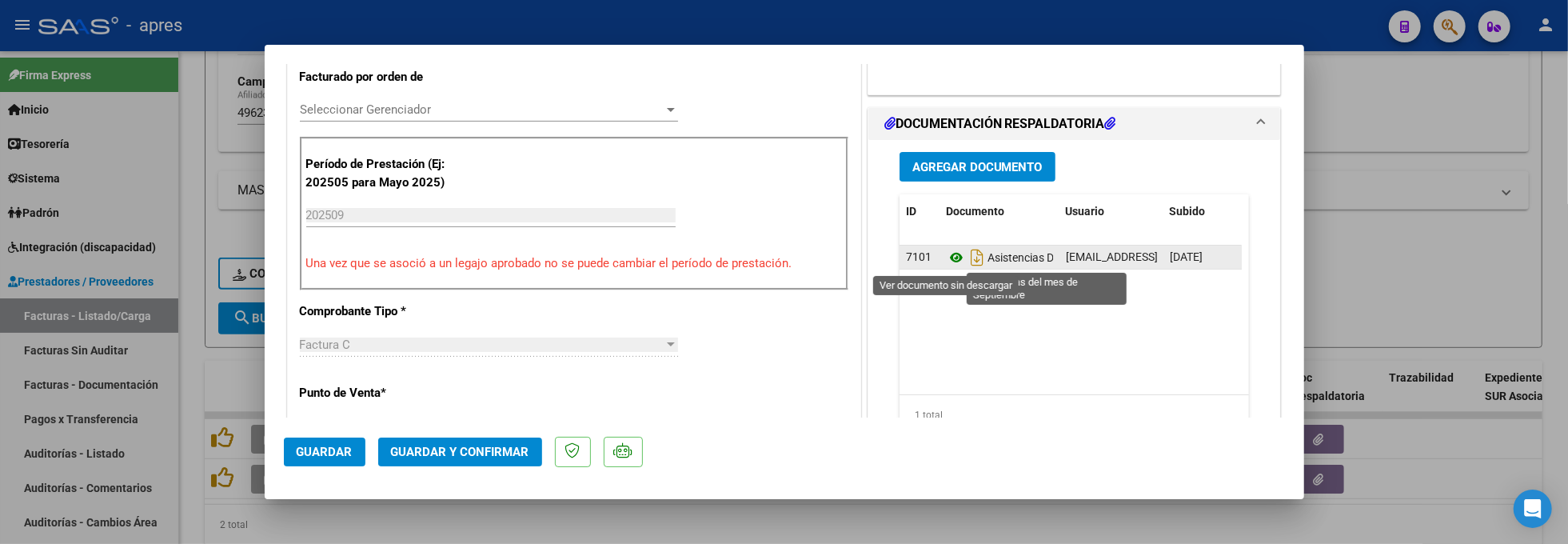
click at [951, 260] on icon at bounding box center [956, 258] width 21 height 19
